Goal: Find specific page/section: Find specific page/section

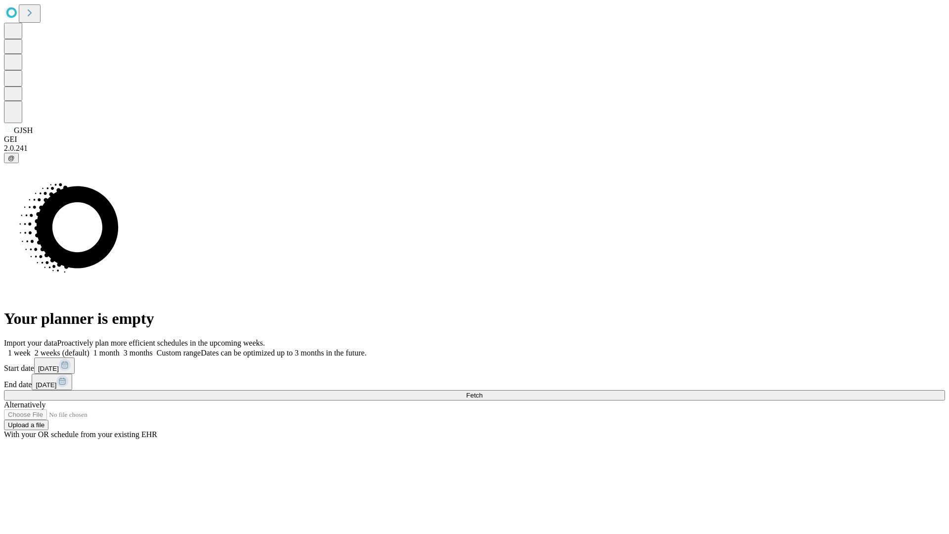
click at [483, 392] on span "Fetch" at bounding box center [474, 395] width 16 height 7
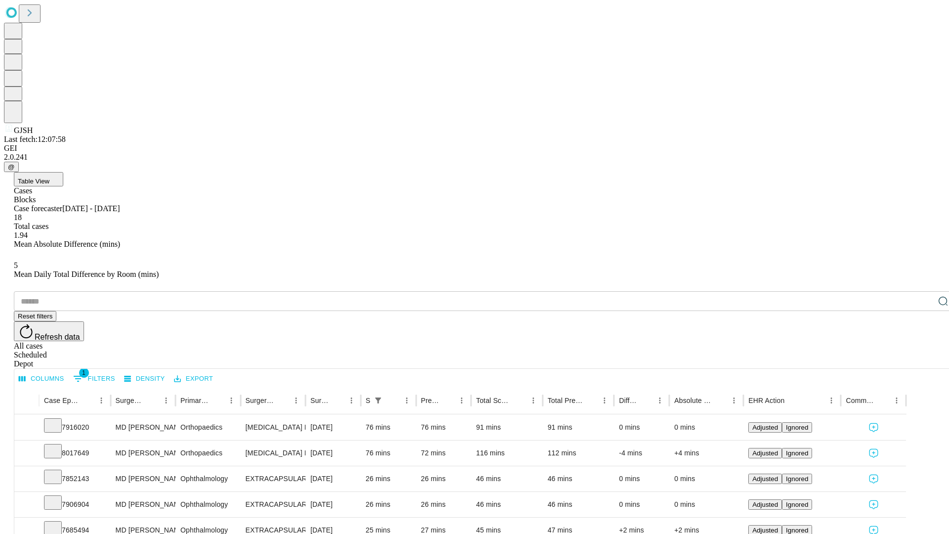
click at [49, 177] on span "Table View" at bounding box center [34, 180] width 32 height 7
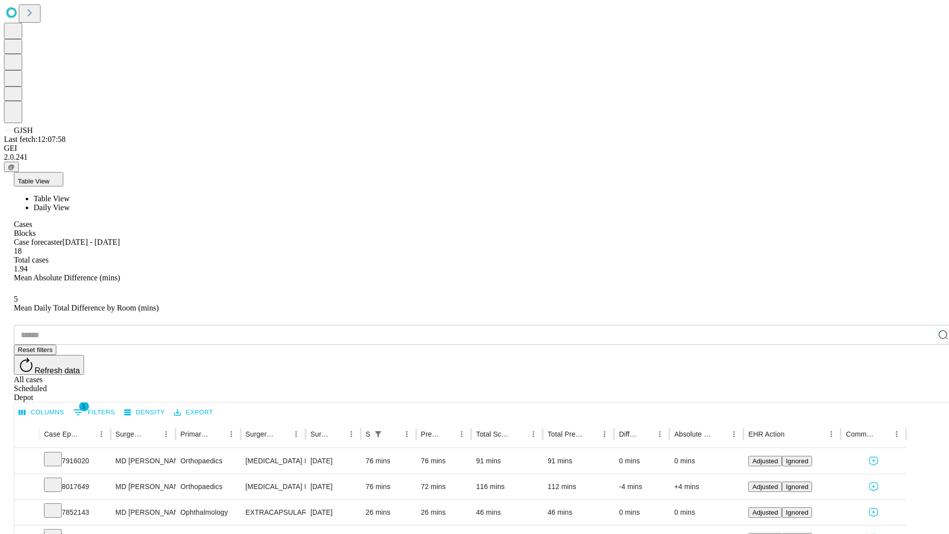
click at [70, 203] on span "Daily View" at bounding box center [52, 207] width 36 height 8
